Goal: Information Seeking & Learning: Learn about a topic

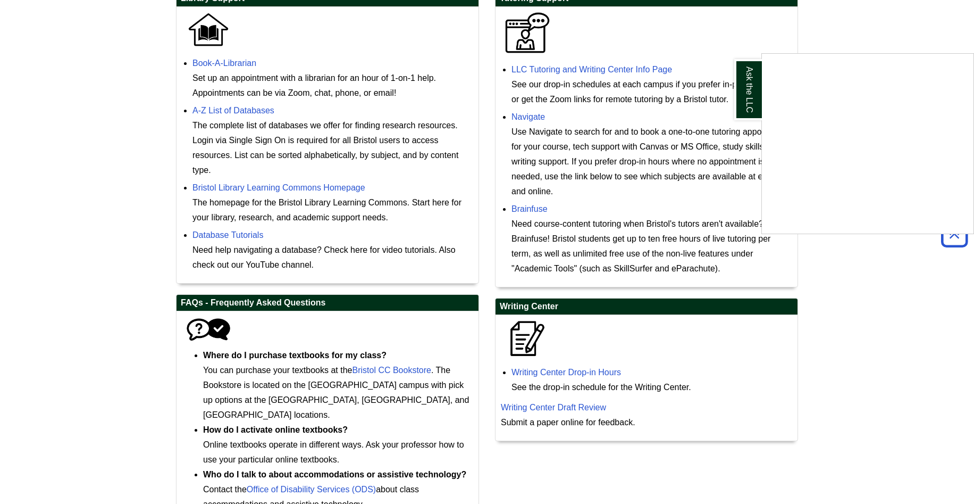
scroll to position [245, 0]
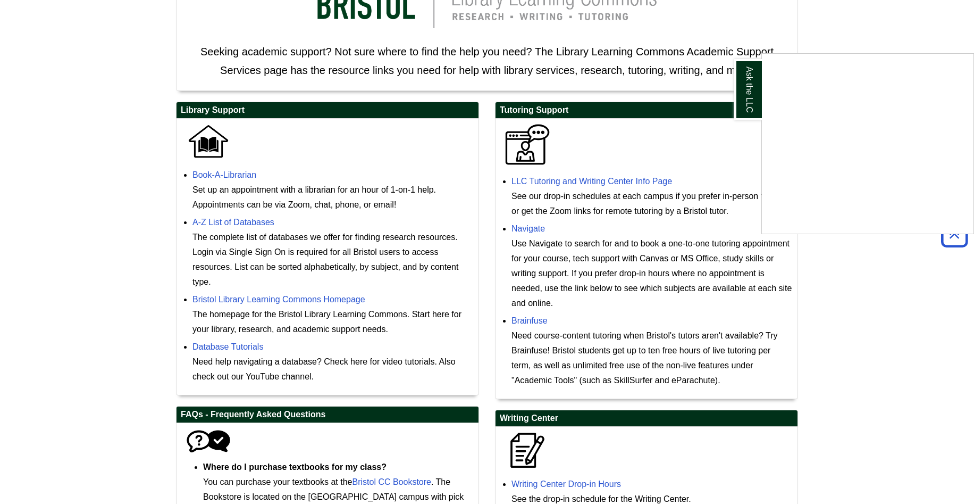
click at [534, 180] on div "Ask the LLC" at bounding box center [487, 252] width 974 height 504
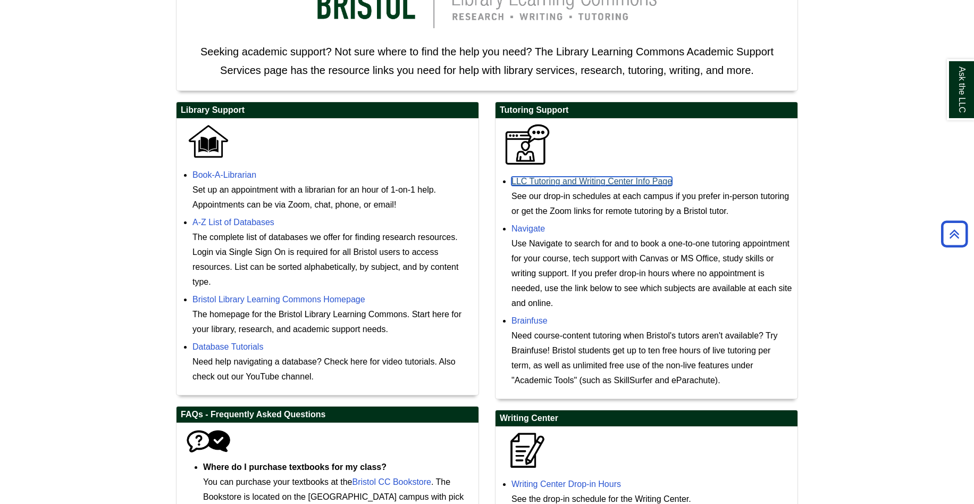
click at [534, 180] on link "LLC Tutoring and Writing Center Info Page" at bounding box center [592, 181] width 161 height 9
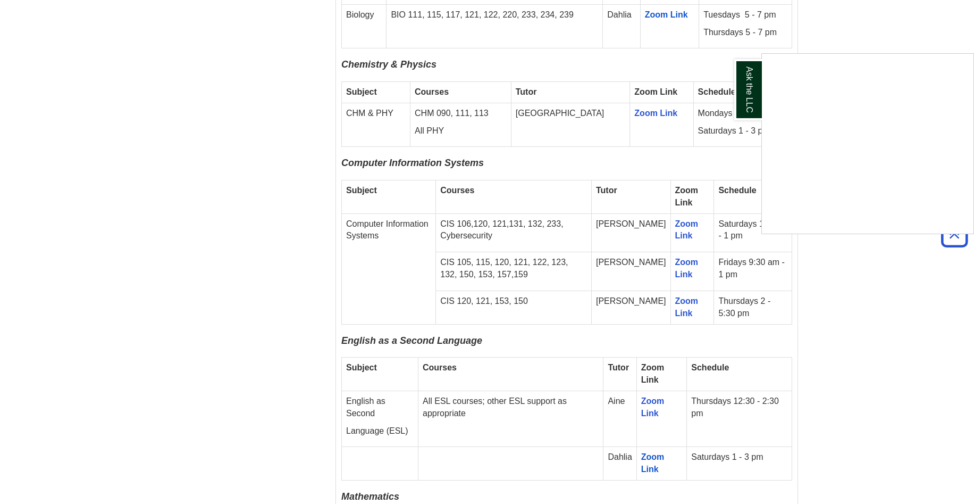
scroll to position [1170, 0]
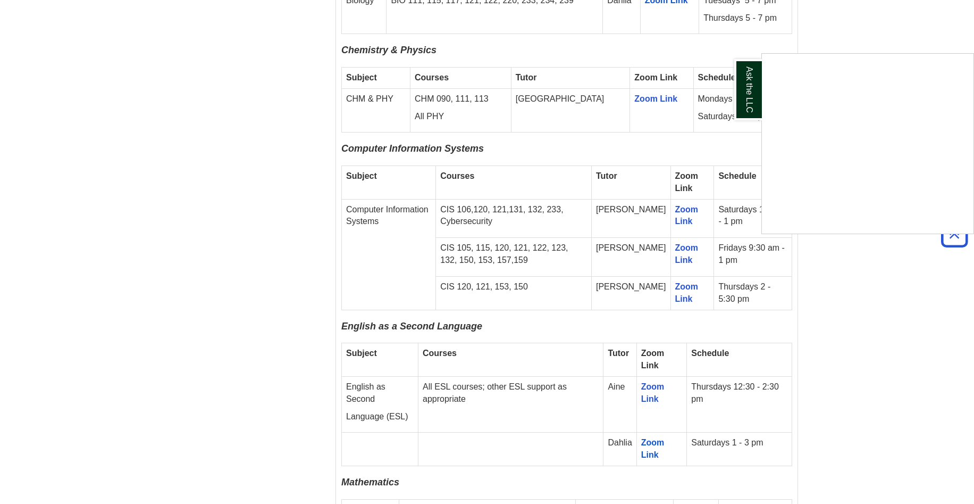
drag, startPoint x: 450, startPoint y: 275, endPoint x: 627, endPoint y: 272, distance: 176.6
click at [627, 272] on div "Ask the LLC" at bounding box center [487, 252] width 974 height 504
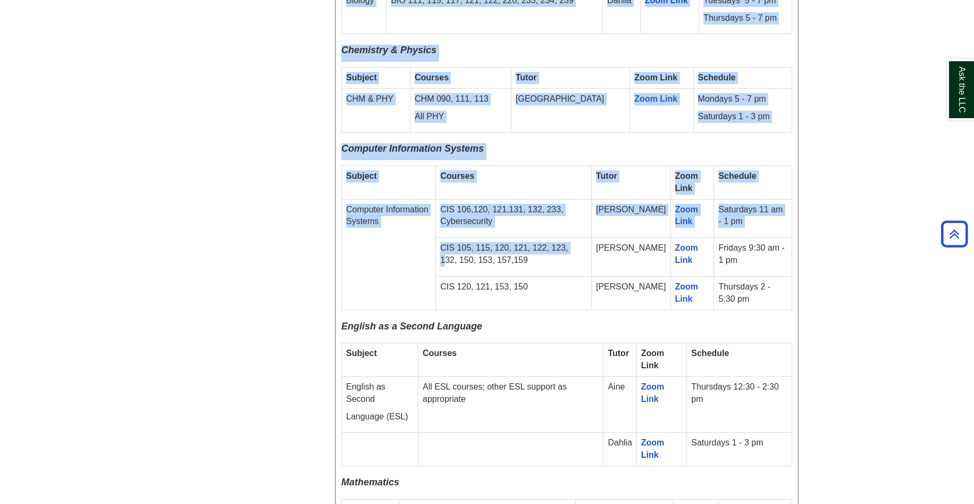
drag, startPoint x: 334, startPoint y: 142, endPoint x: 583, endPoint y: 227, distance: 262.9
drag, startPoint x: 583, startPoint y: 227, endPoint x: 515, endPoint y: 217, distance: 68.2
click at [578, 238] on td "CIS 105, 115, 120, 121, 122, 123, 132, 150, 153, 157,159" at bounding box center [514, 257] width 156 height 39
click at [349, 143] on span "Computer Information Systems" at bounding box center [412, 148] width 143 height 11
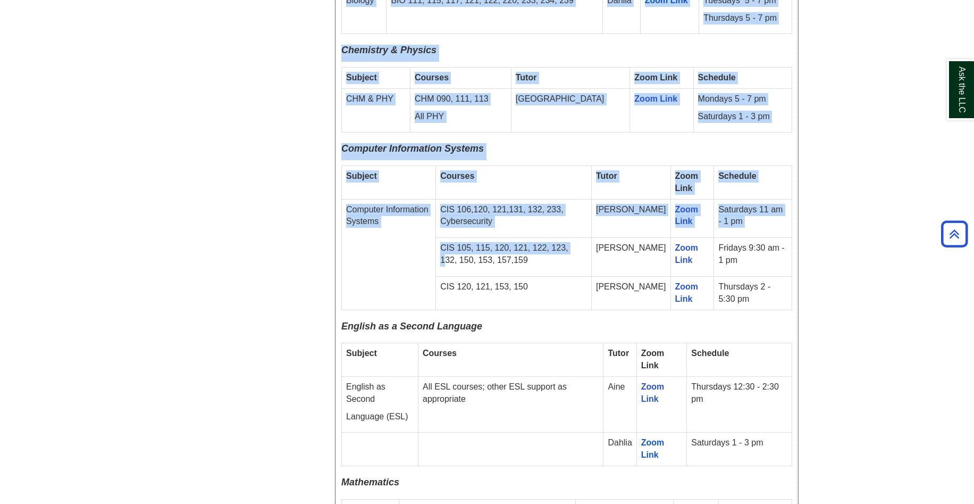
click at [350, 143] on span "Computer Information Systems" at bounding box center [412, 148] width 143 height 11
click at [344, 143] on span "Computer Information Systems" at bounding box center [412, 148] width 143 height 11
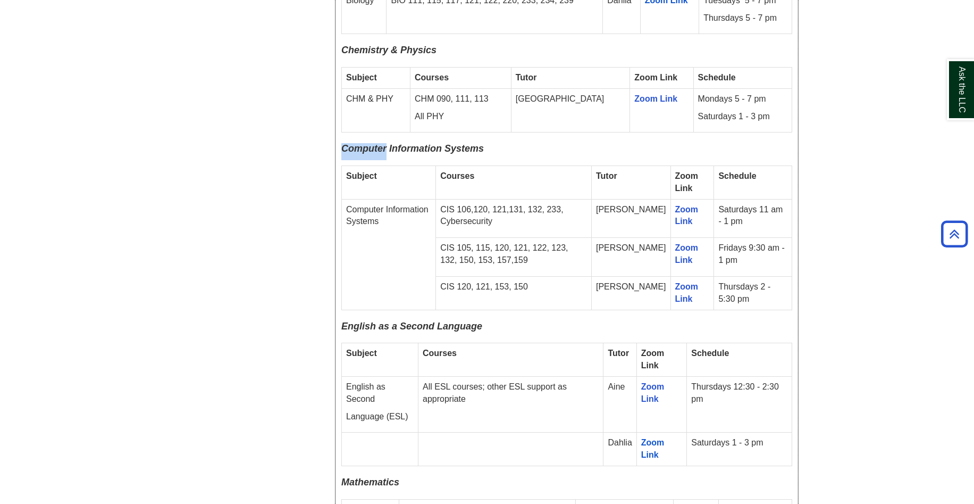
click at [343, 143] on span "Computer Information Systems" at bounding box center [412, 148] width 143 height 11
drag, startPoint x: 343, startPoint y: 137, endPoint x: 291, endPoint y: 148, distance: 52.8
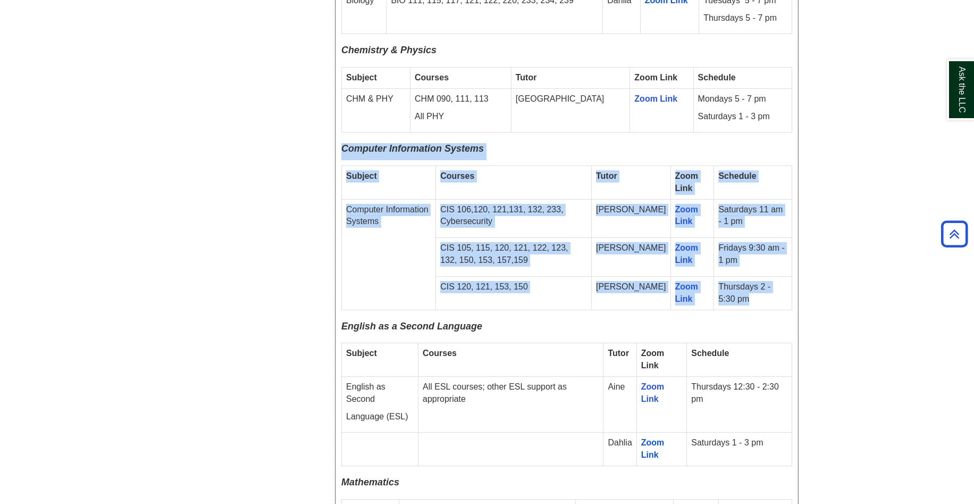
drag, startPoint x: 344, startPoint y: 135, endPoint x: 783, endPoint y: 290, distance: 465.7
click at [783, 290] on div "Fall 2025 Online Drop-In Schedule All remote drop-in tutoring is offered via Zo…" at bounding box center [566, 190] width 451 height 1641
drag, startPoint x: 783, startPoint y: 290, endPoint x: 723, endPoint y: 157, distance: 145.4
copy div "Computer Information Systems Subject Courses Tutor Zoom Link Schedule Computer …"
